Goal: Find specific page/section: Find specific page/section

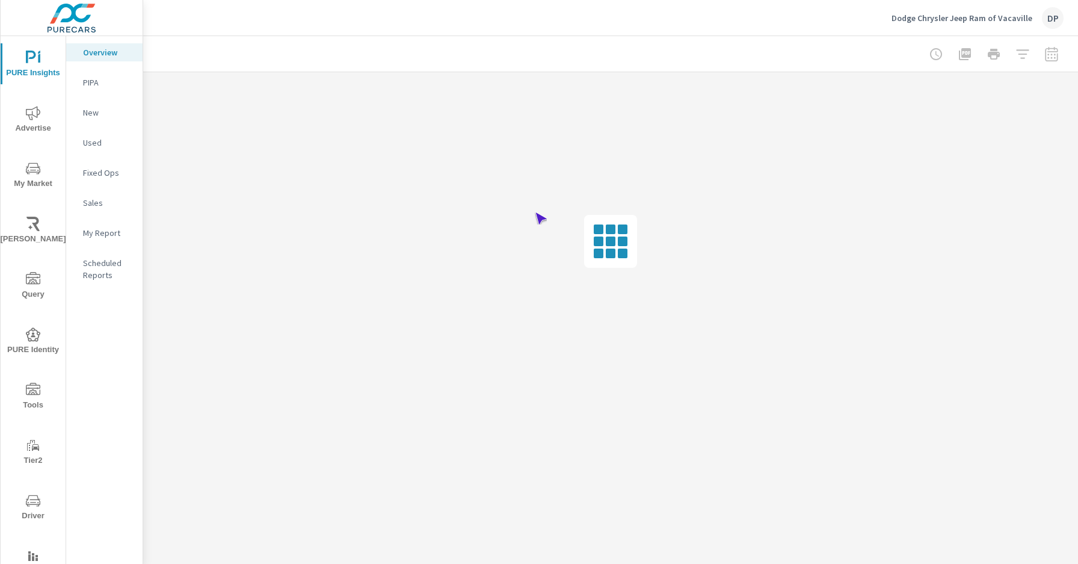
click at [31, 508] on span "Driver" at bounding box center [33, 507] width 58 height 29
